Goal: Task Accomplishment & Management: Use online tool/utility

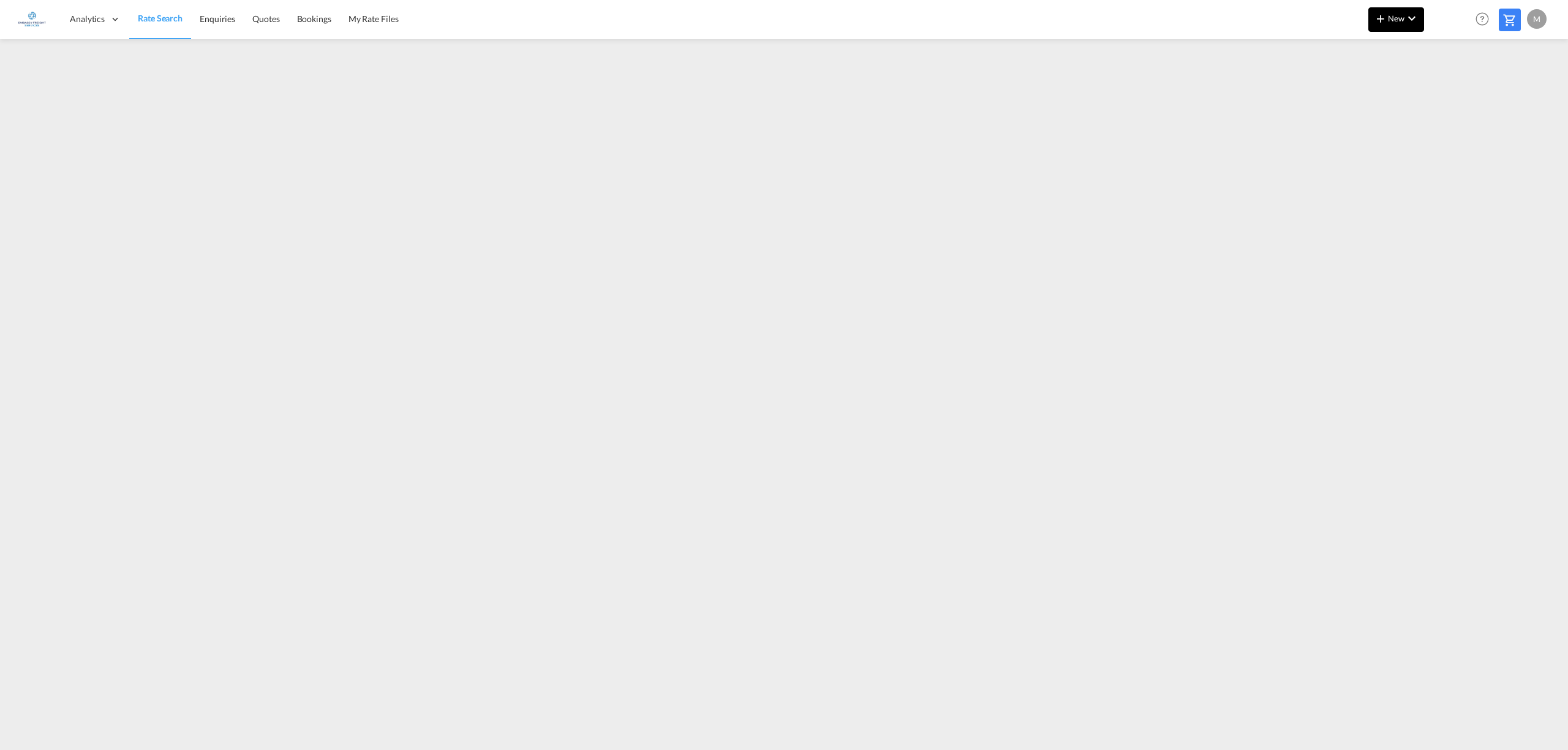
click at [1395, 19] on span "New" at bounding box center [1396, 19] width 46 height 10
click at [1452, 87] on span "Ratesheet" at bounding box center [1447, 92] width 14 height 25
click at [1405, 19] on md-icon "icon-chevron-down" at bounding box center [1411, 18] width 15 height 15
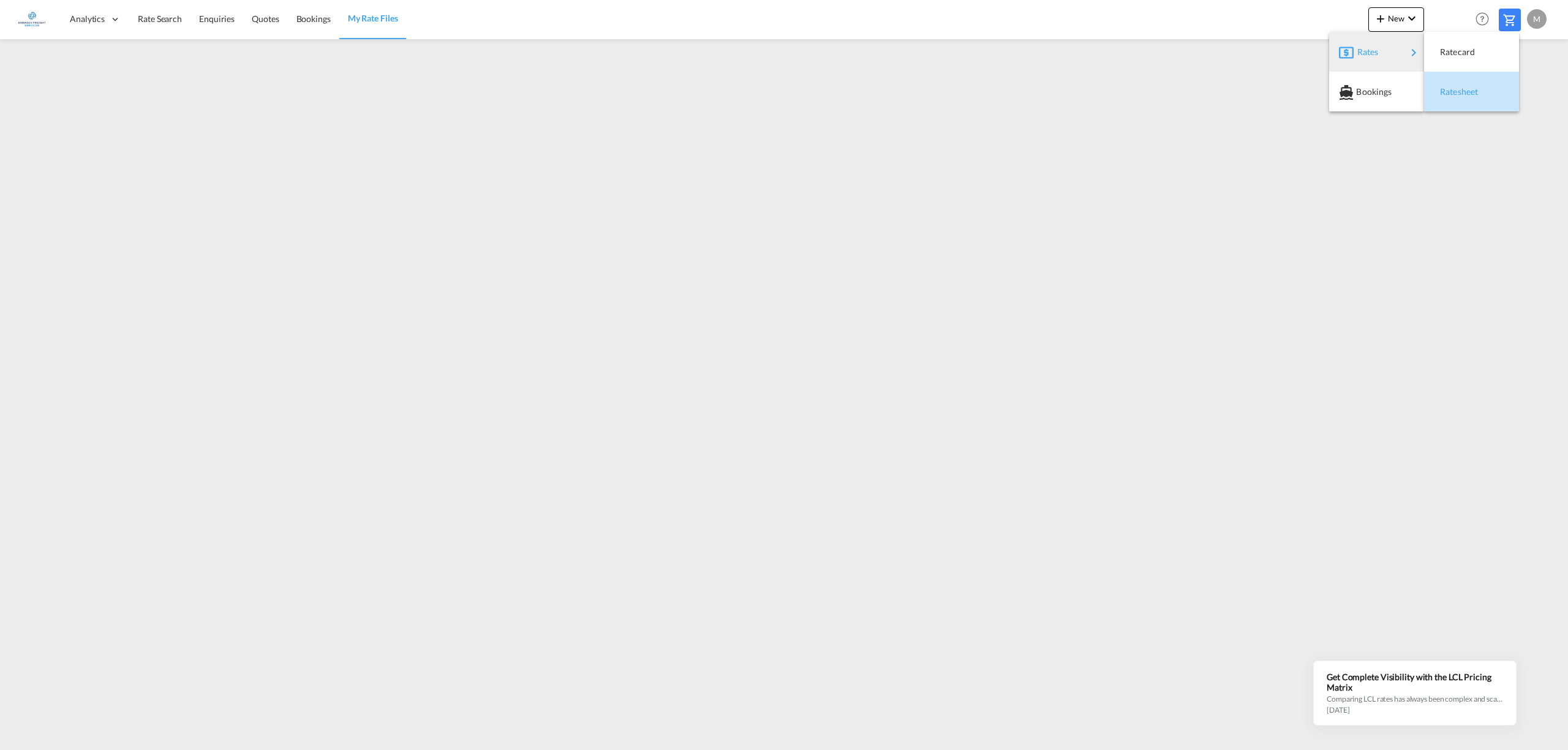
click at [1483, 95] on div "Ratesheet" at bounding box center [1463, 92] width 45 height 31
click at [134, 17] on link "Rate Search" at bounding box center [159, 19] width 61 height 39
